Goal: Task Accomplishment & Management: Use online tool/utility

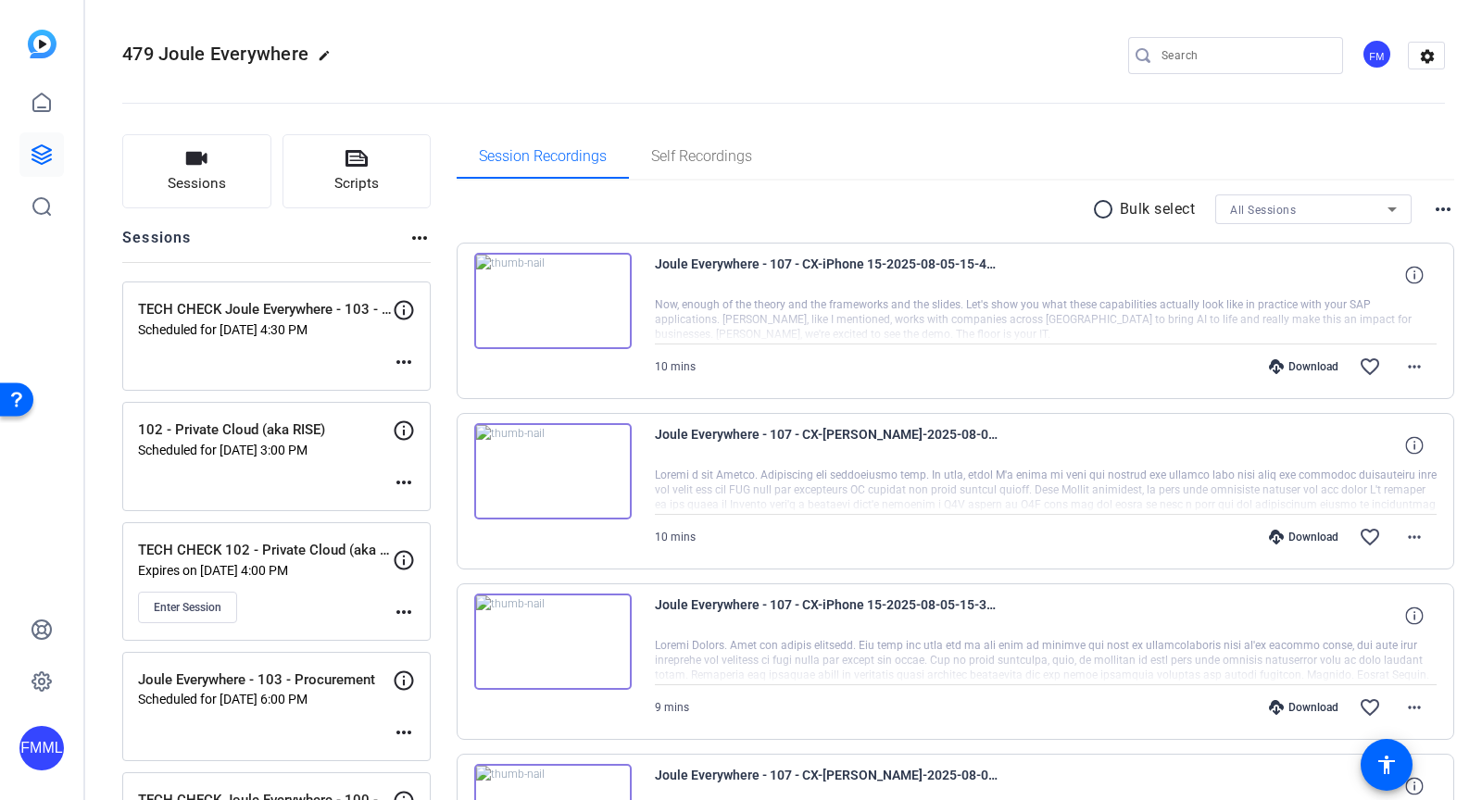
scroll to position [1286, 0]
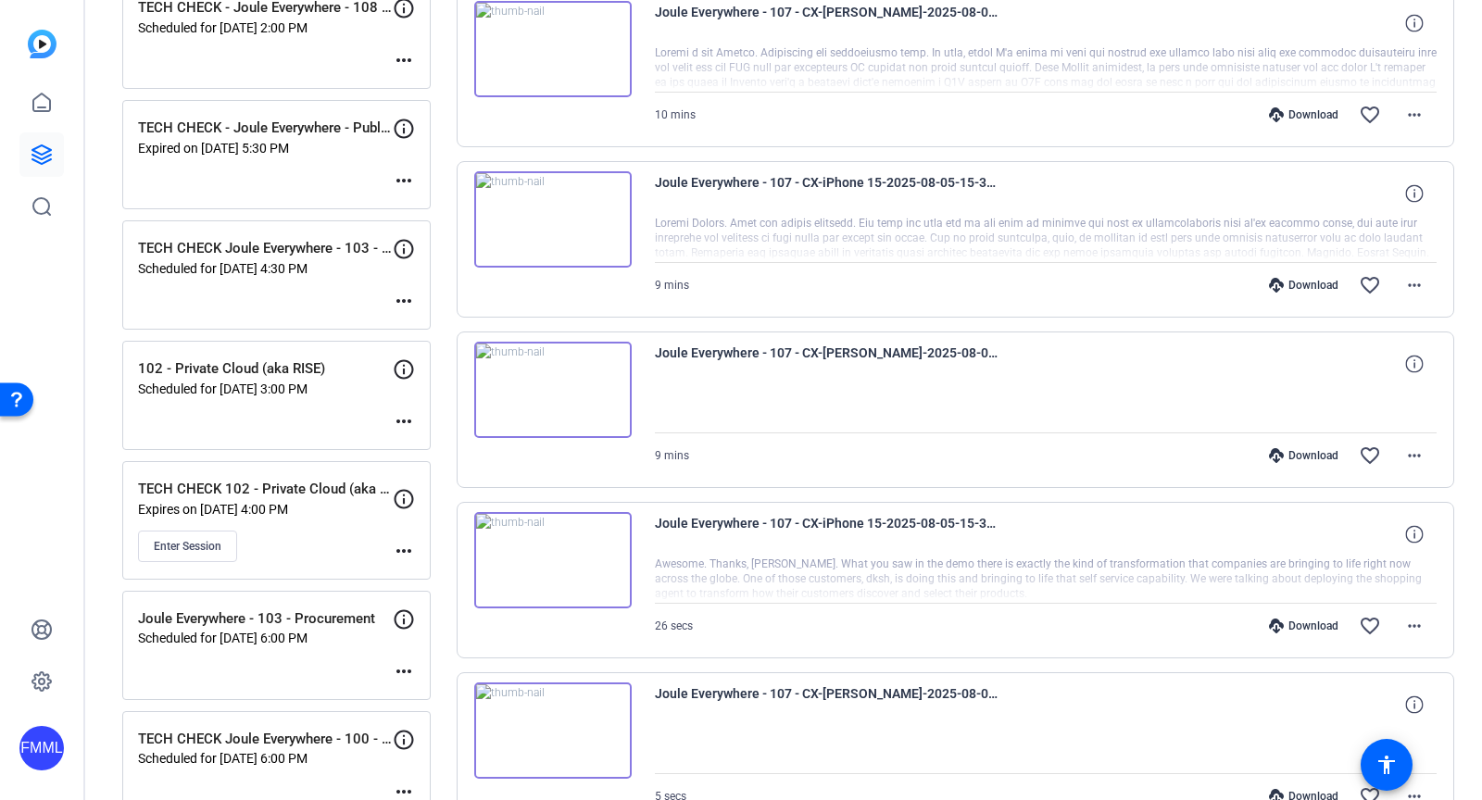
scroll to position [423, 0]
click at [409, 546] on mat-icon "more_horiz" at bounding box center [404, 550] width 22 height 22
click at [443, 566] on span "Edit Session" at bounding box center [450, 571] width 84 height 22
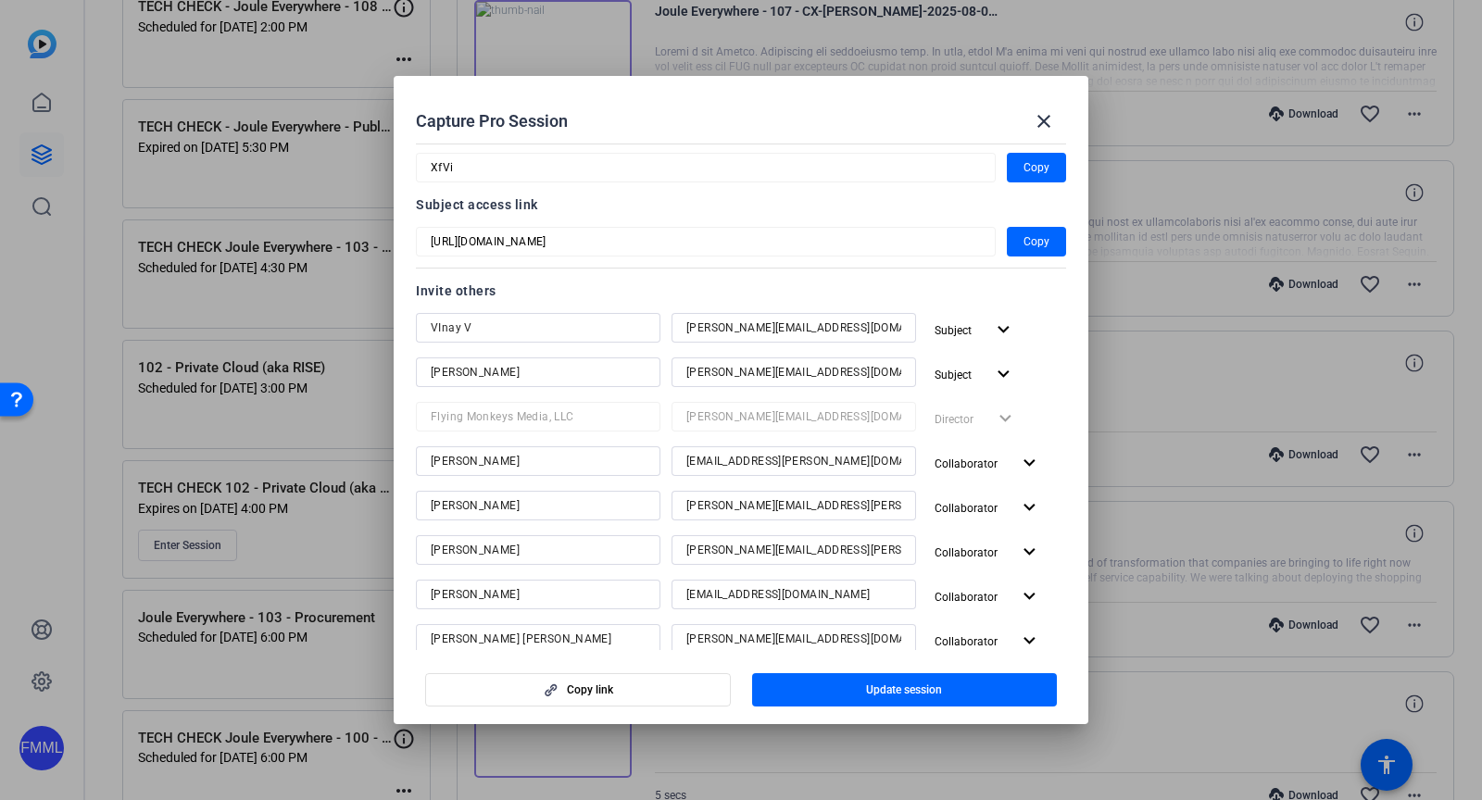
scroll to position [0, 0]
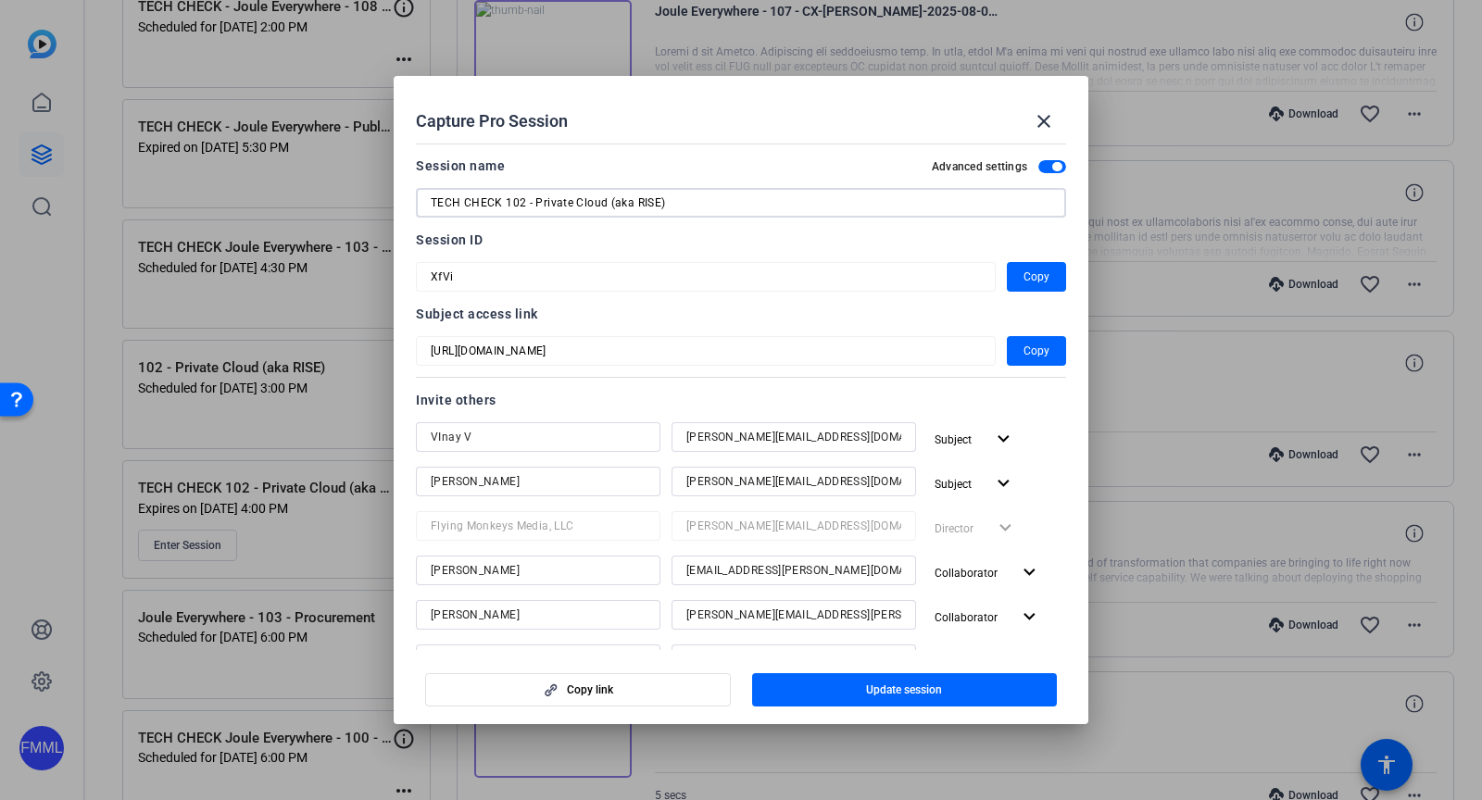
drag, startPoint x: 708, startPoint y: 208, endPoint x: 407, endPoint y: 191, distance: 301.6
click at [407, 191] on mat-dialog-content "Session name Advanced settings TECH CHECK 102 - Private Cloud (aka RISE) Sessio…" at bounding box center [741, 393] width 695 height 514
click at [1030, 126] on span at bounding box center [1044, 121] width 44 height 44
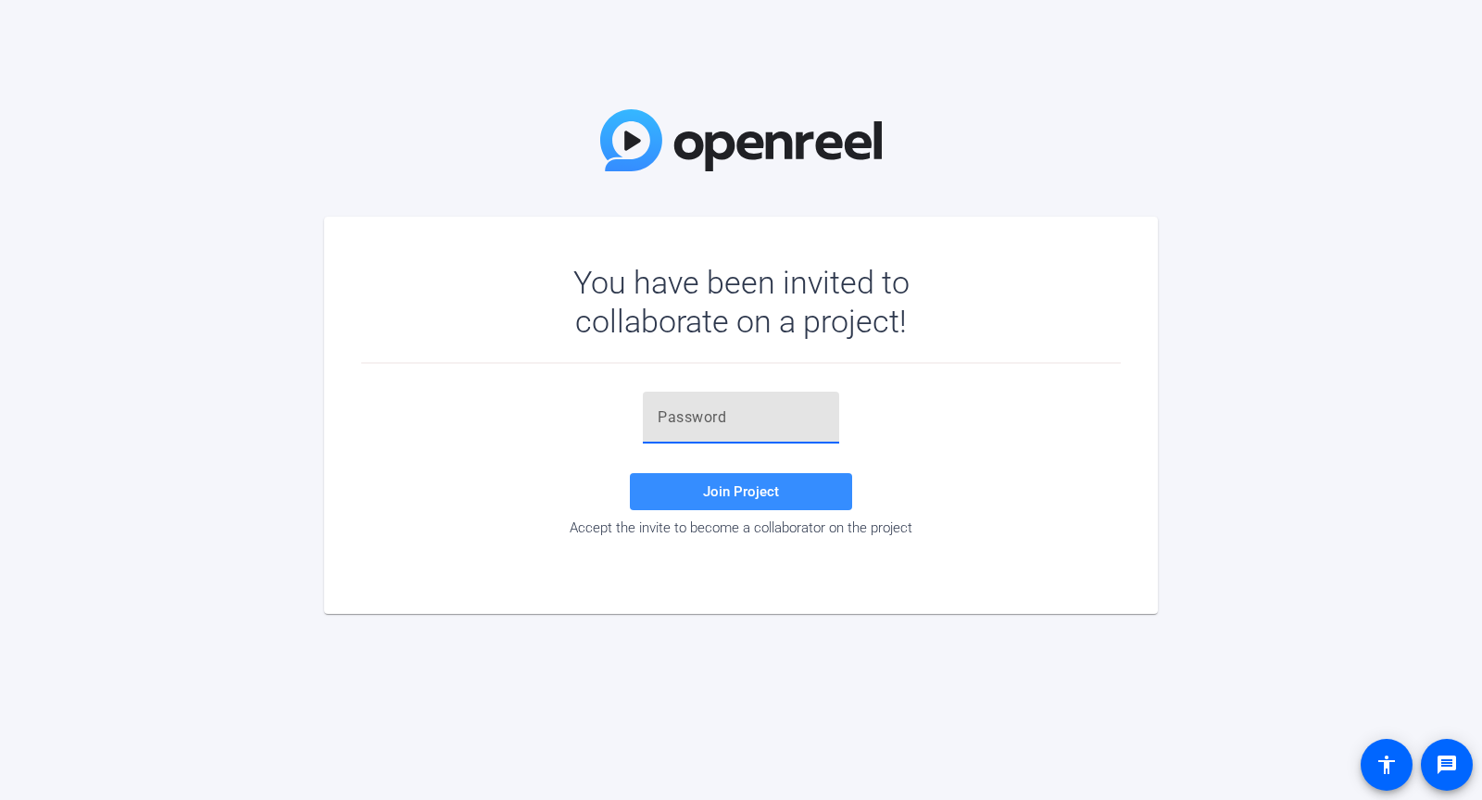
click at [723, 418] on input "text" at bounding box center [741, 418] width 167 height 22
paste input "-vg)'a"
type input "-vg)'a"
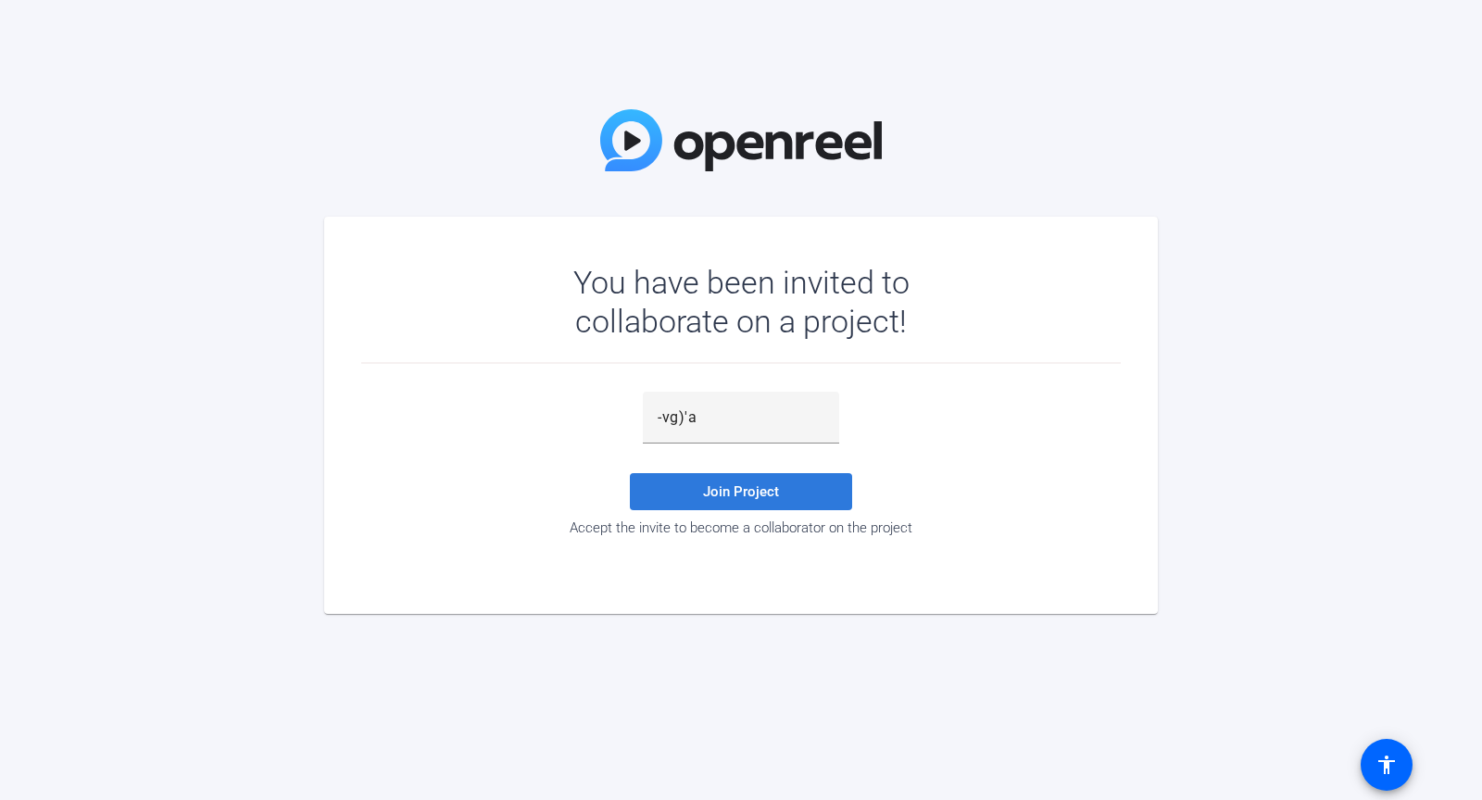
click at [708, 496] on span "Join Project" at bounding box center [741, 492] width 76 height 17
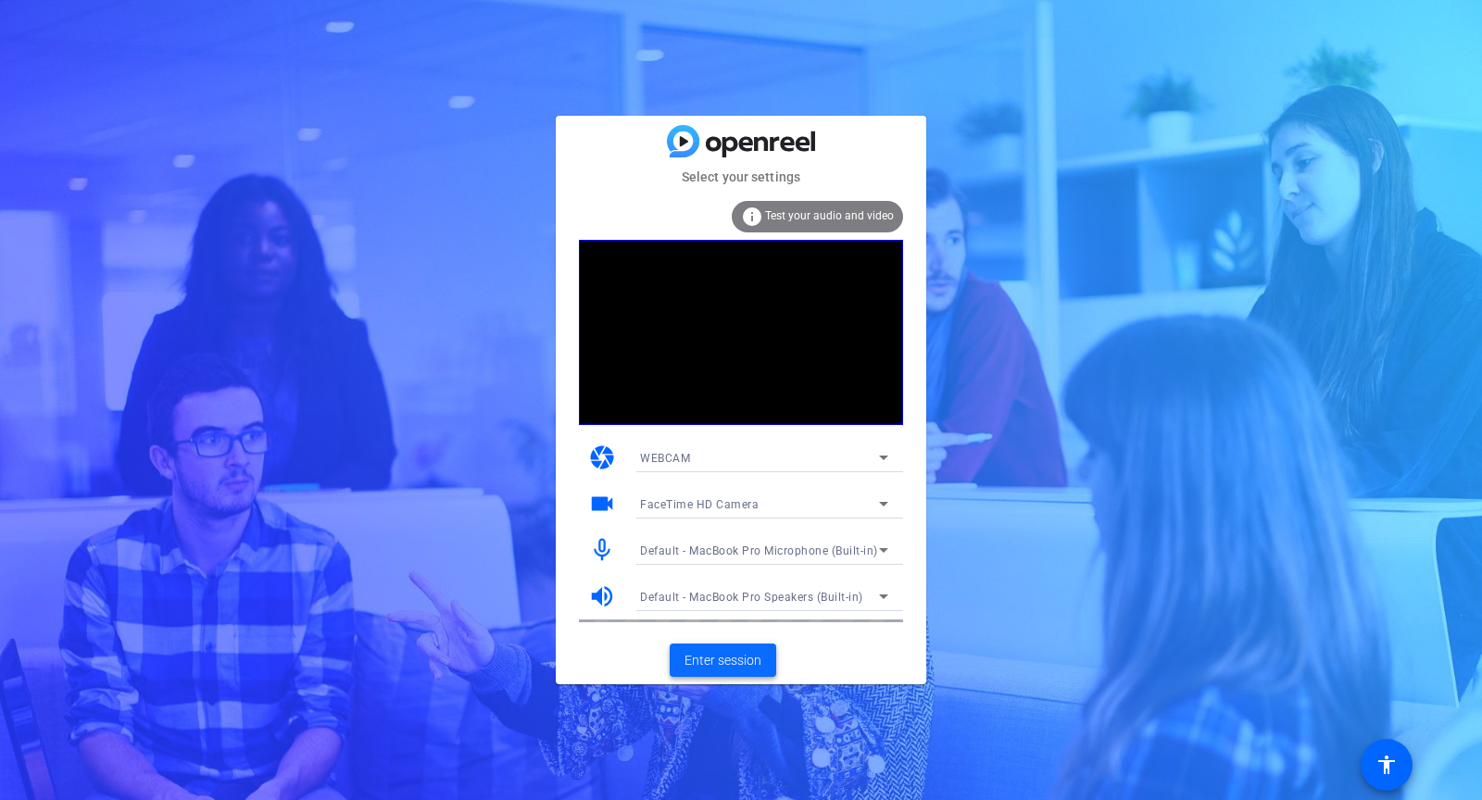
click at [697, 659] on span "Enter session" at bounding box center [723, 660] width 77 height 19
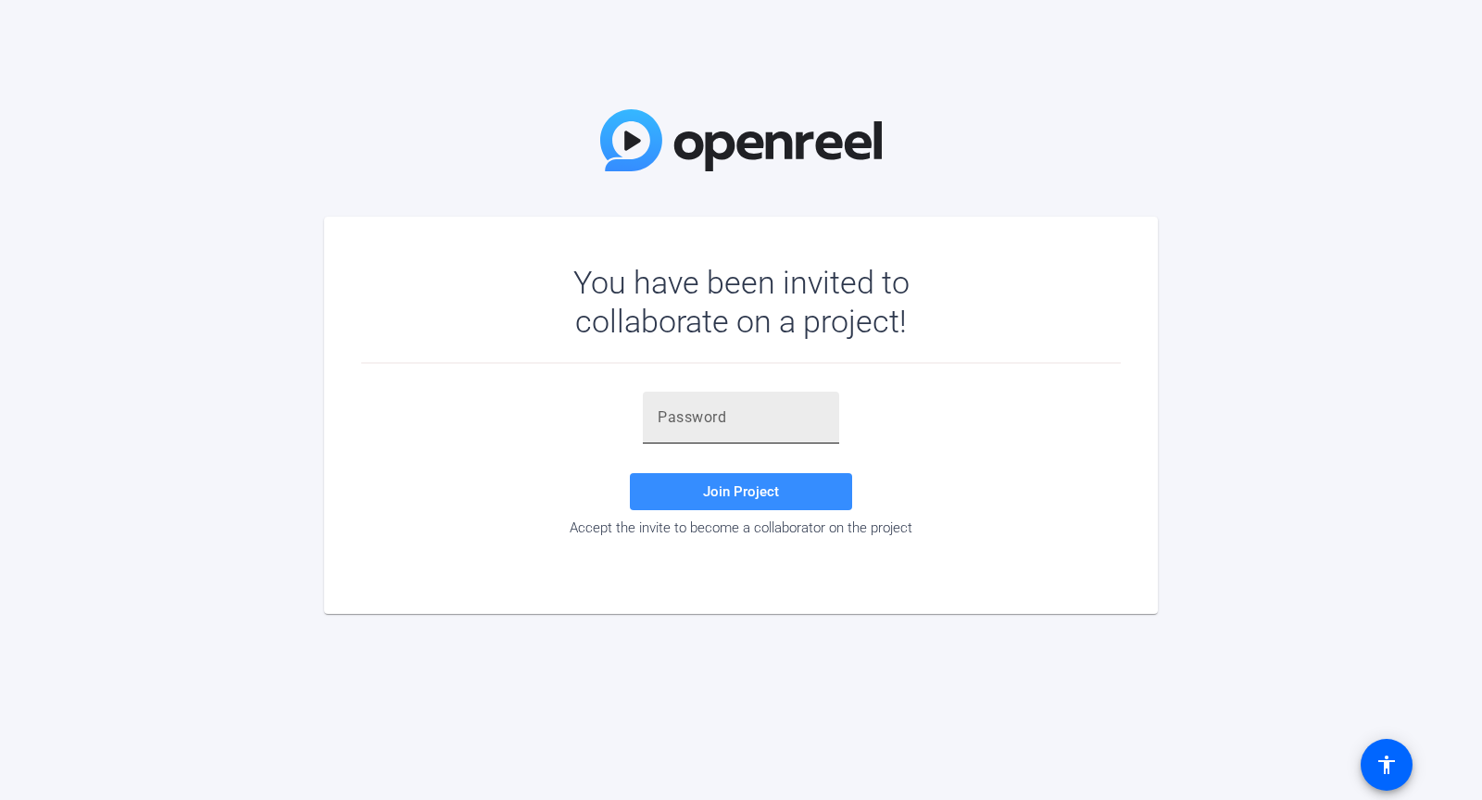
click at [711, 415] on input "text" at bounding box center [741, 418] width 167 height 22
drag, startPoint x: 570, startPoint y: 197, endPoint x: 653, endPoint y: 220, distance: 86.3
click at [578, 196] on div "You have been invited to collaborate on a project! Join Project Accept the invi…" at bounding box center [741, 400] width 1482 height 800
